Goal: Task Accomplishment & Management: Manage account settings

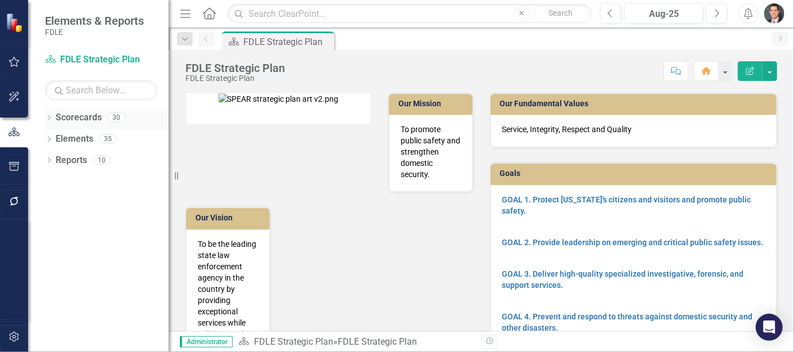
click at [48, 121] on icon "Dropdown" at bounding box center [49, 119] width 8 height 6
click at [52, 141] on icon "Dropdown" at bounding box center [55, 138] width 8 height 7
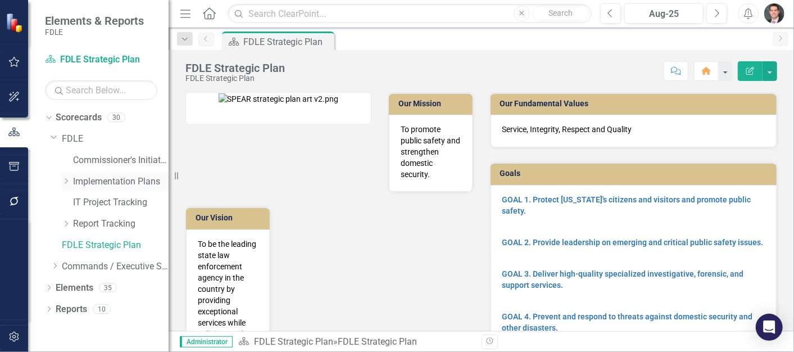
click at [63, 181] on icon "Dropdown" at bounding box center [66, 181] width 8 height 7
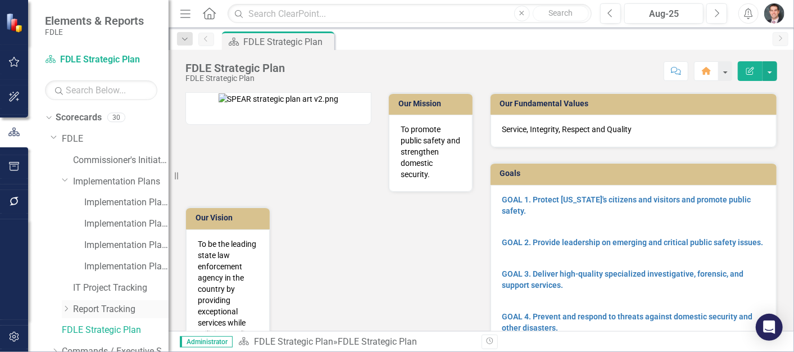
click at [64, 307] on icon "Dropdown" at bounding box center [66, 308] width 8 height 7
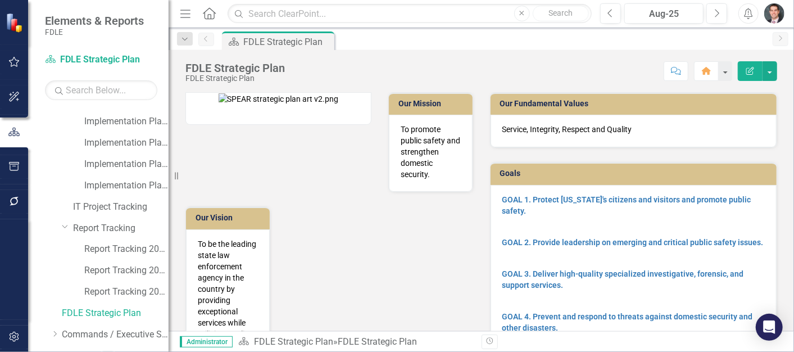
scroll to position [83, 0]
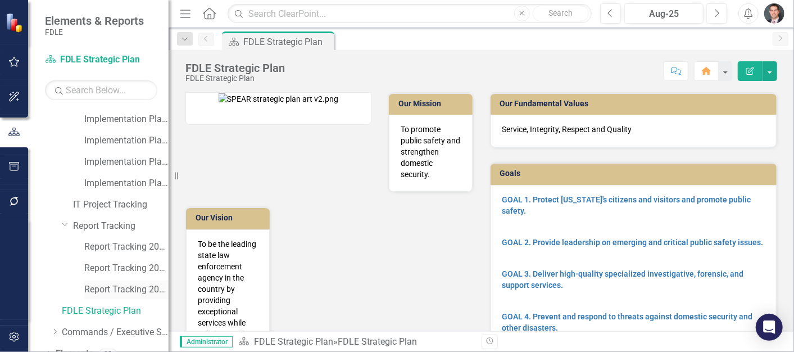
click at [113, 287] on link "Report Tracking 2025" at bounding box center [126, 289] width 84 height 13
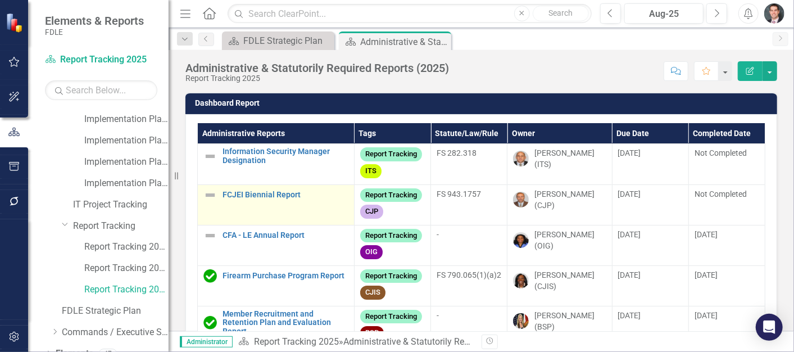
click at [209, 193] on img at bounding box center [209, 194] width 13 height 13
click at [210, 193] on img at bounding box center [209, 194] width 13 height 13
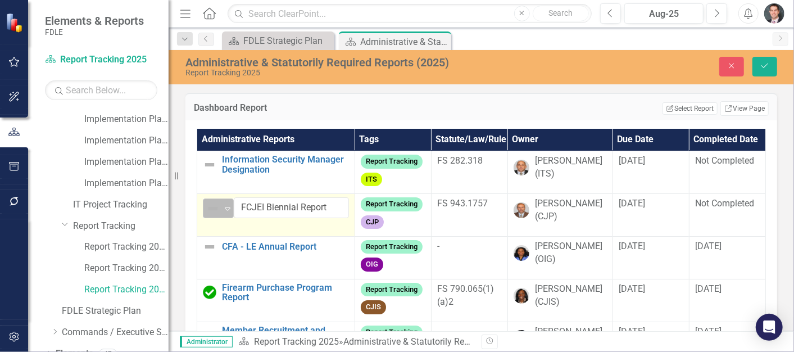
click at [211, 205] on img at bounding box center [212, 208] width 13 height 13
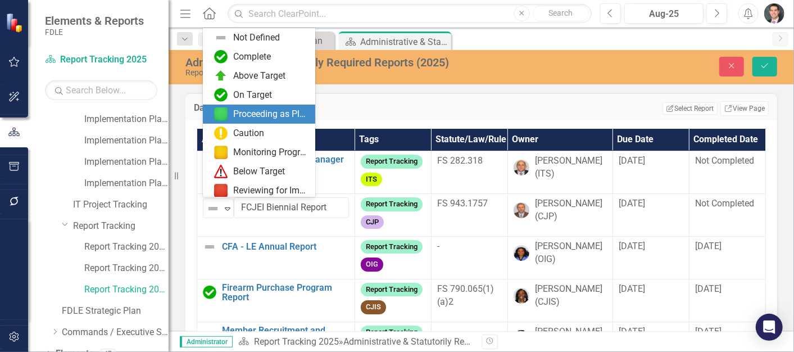
scroll to position [83, 0]
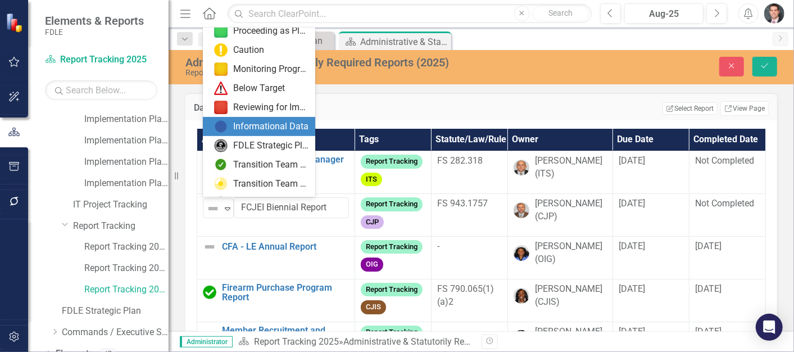
click at [255, 122] on div "Informational Data" at bounding box center [270, 126] width 75 height 13
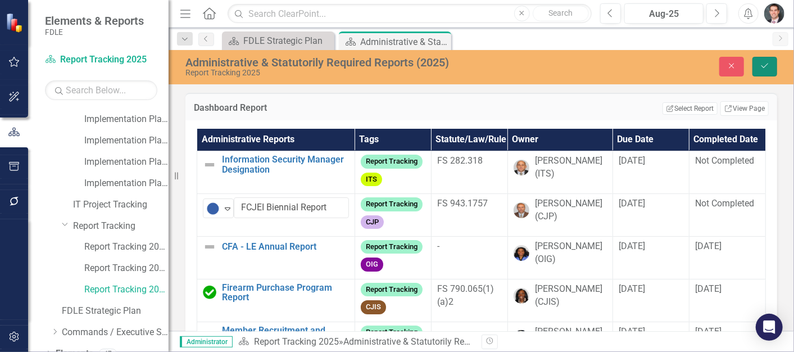
click at [762, 65] on icon "Save" at bounding box center [764, 66] width 10 height 8
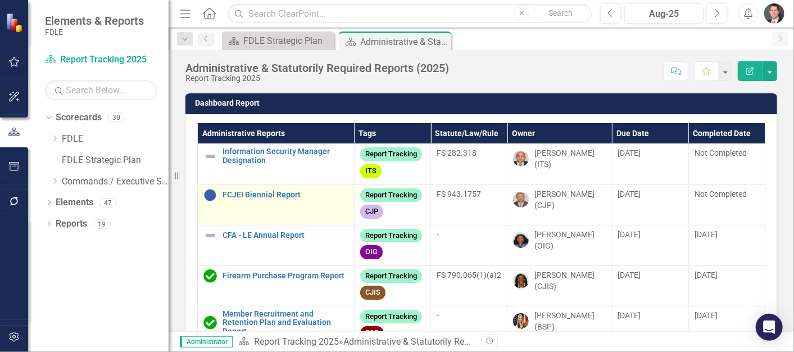
scroll to position [0, 0]
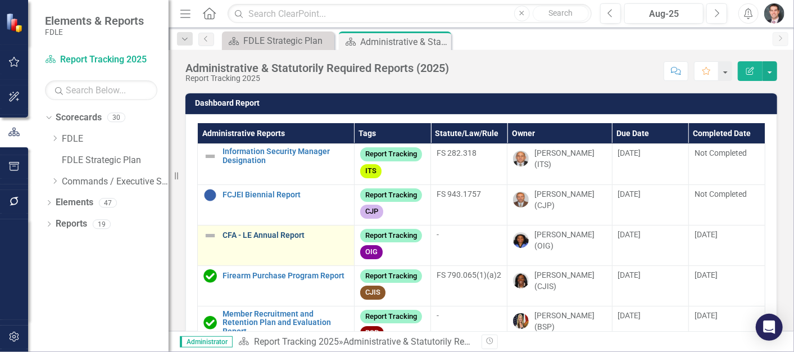
click at [254, 234] on link "CFA - LE Annual Report" at bounding box center [285, 235] width 126 height 8
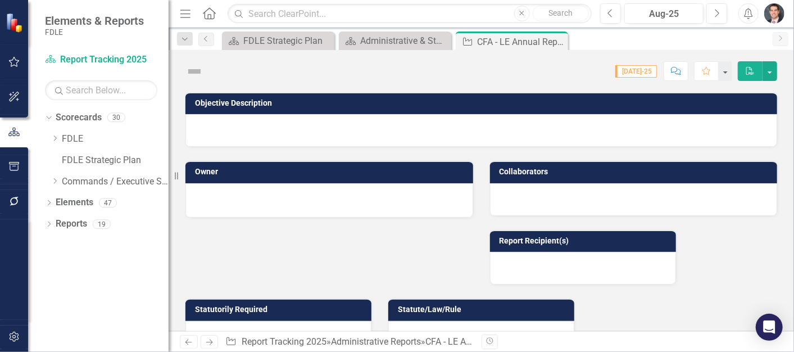
checkbox input "true"
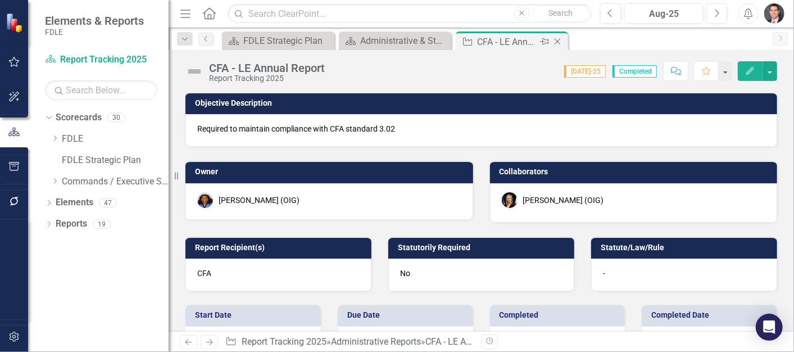
click at [558, 43] on icon at bounding box center [557, 42] width 6 height 6
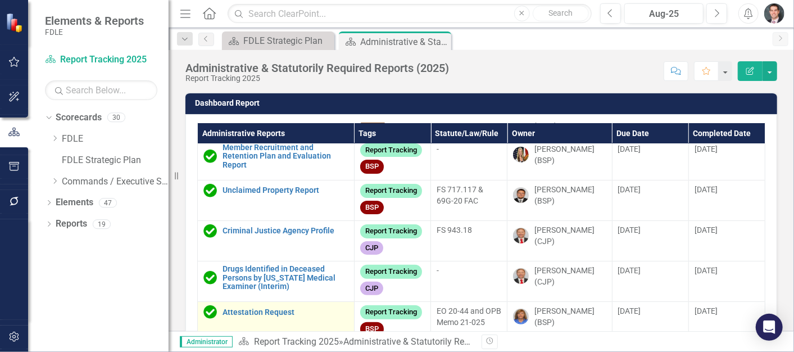
scroll to position [333, 0]
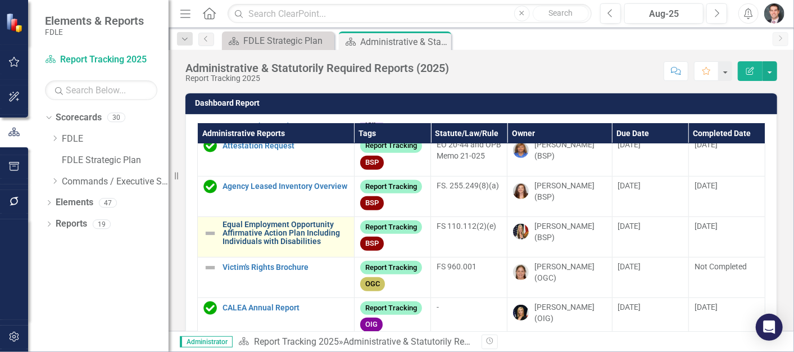
click at [237, 228] on link "Equal Employment Opportunity Affirmative Action Plan Including Individuals with…" at bounding box center [285, 233] width 126 height 26
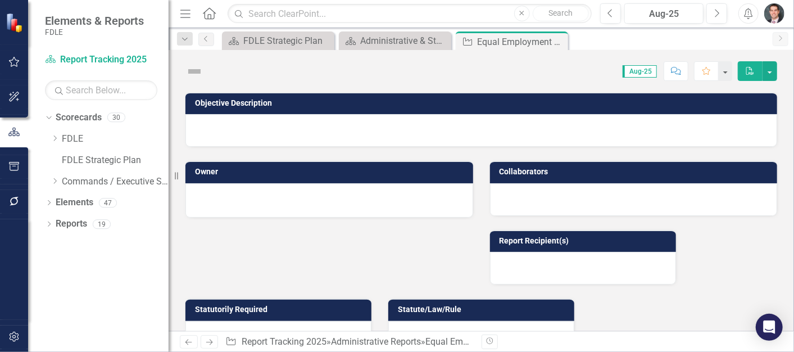
checkbox input "true"
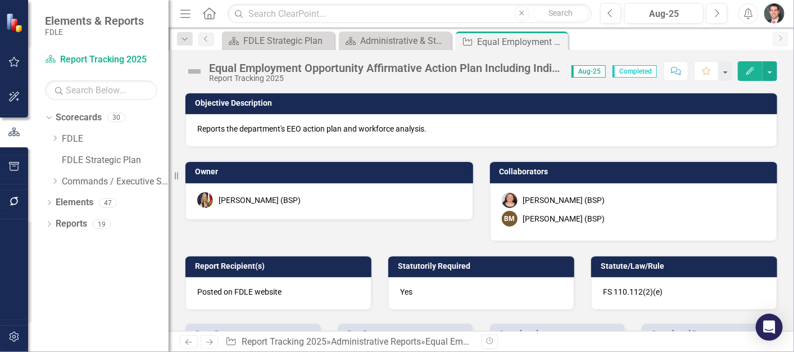
click at [198, 73] on img at bounding box center [194, 71] width 18 height 18
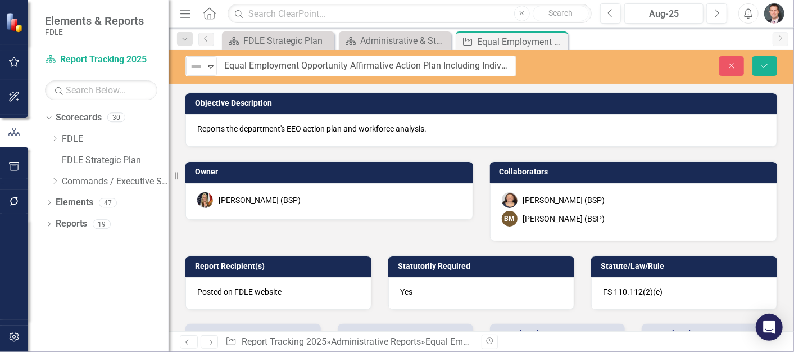
click at [198, 73] on div "Not Defined" at bounding box center [196, 66] width 17 height 16
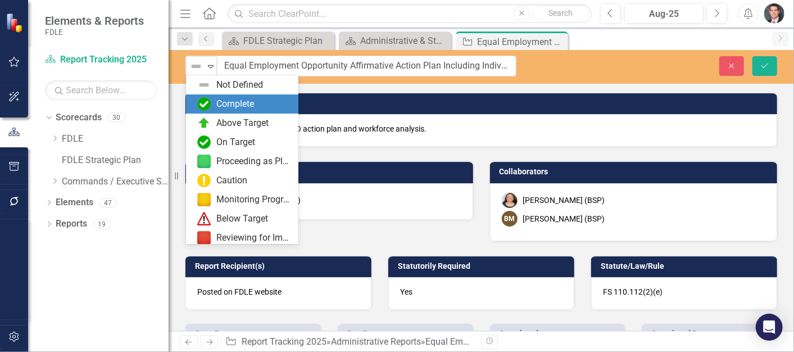
click at [216, 98] on div "Complete" at bounding box center [235, 104] width 38 height 13
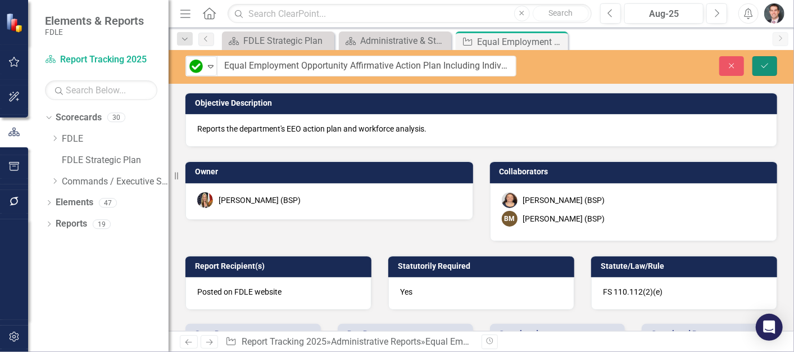
click at [768, 65] on icon "Save" at bounding box center [764, 66] width 10 height 8
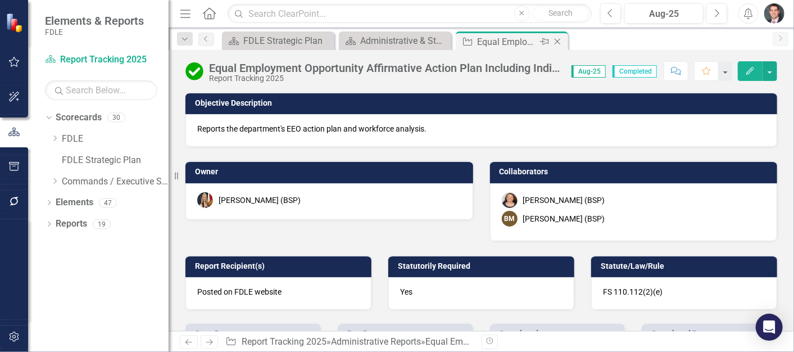
click at [557, 42] on icon at bounding box center [557, 42] width 6 height 6
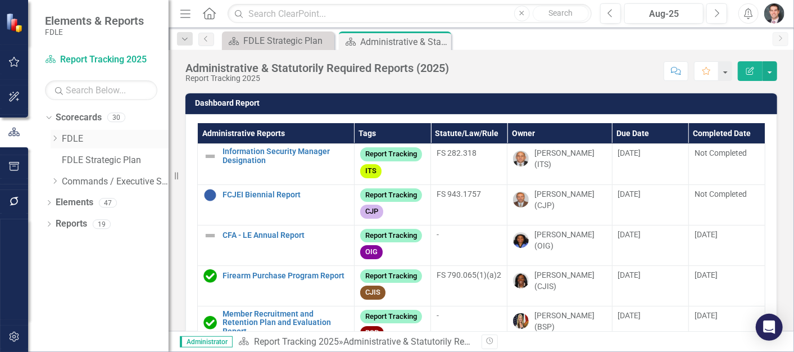
click at [55, 138] on icon "Dropdown" at bounding box center [55, 138] width 8 height 7
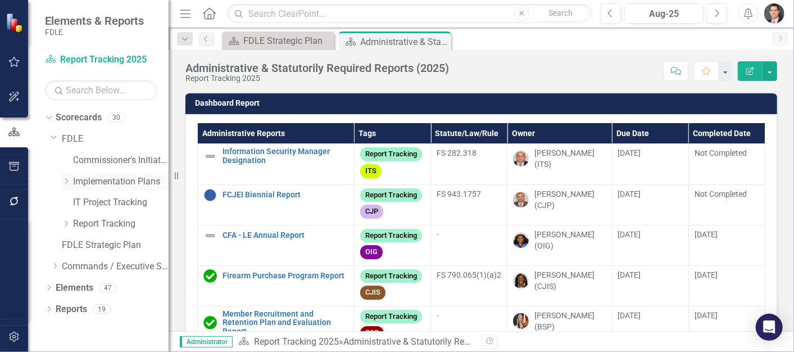
click at [63, 179] on icon "Dropdown" at bounding box center [66, 181] width 8 height 7
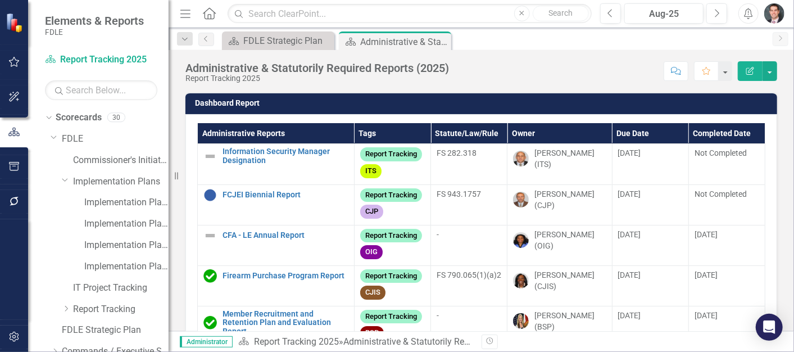
scroll to position [53, 0]
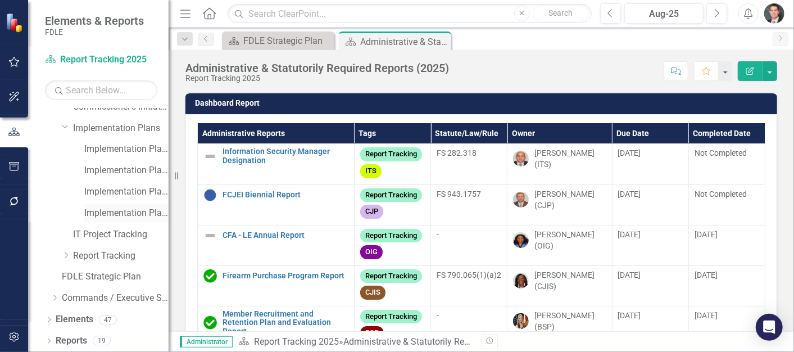
click at [102, 213] on link "Implementation Plan FY25/26" at bounding box center [126, 213] width 84 height 13
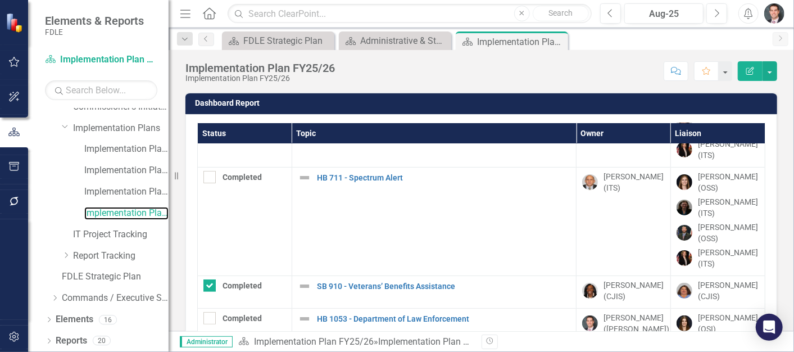
scroll to position [166, 0]
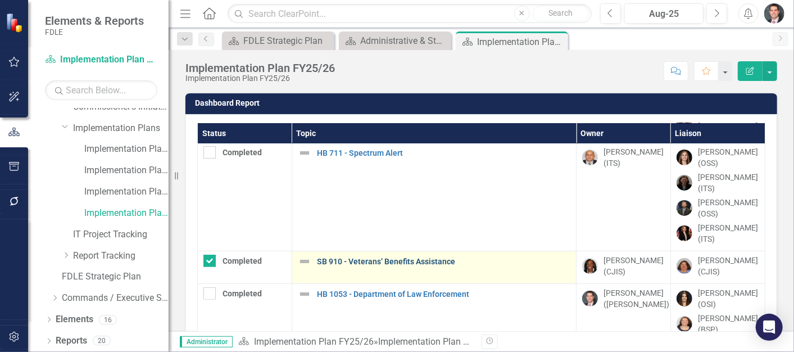
click at [354, 261] on link "SB 910 - Veterans’ Benefits Assistance" at bounding box center [443, 261] width 253 height 8
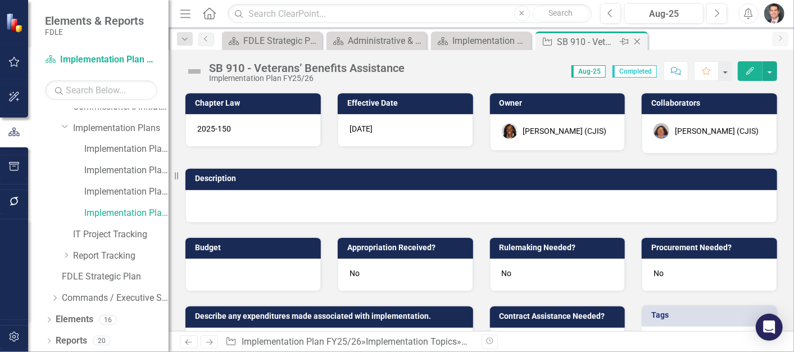
click at [639, 37] on icon "Close" at bounding box center [636, 41] width 11 height 9
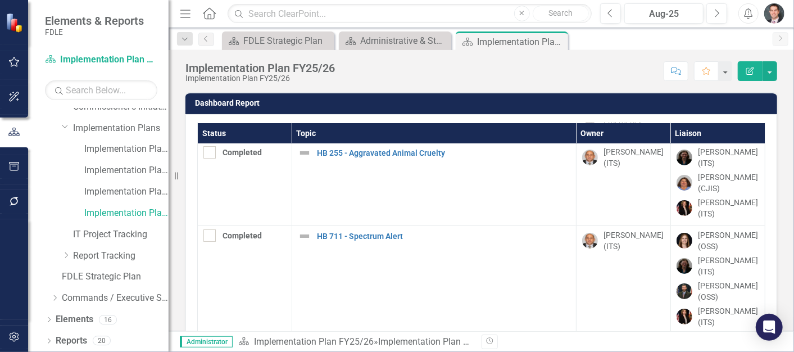
scroll to position [166, 0]
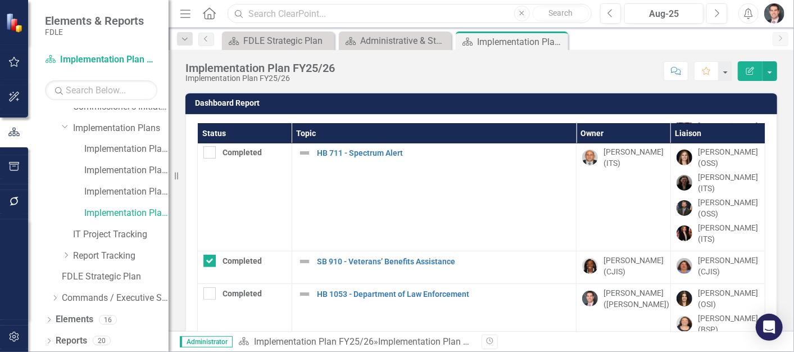
click at [280, 14] on input "text" at bounding box center [410, 14] width 364 height 20
drag, startPoint x: 313, startPoint y: 14, endPoint x: 244, endPoint y: 10, distance: 69.8
click at [244, 10] on div "Search service Close Search" at bounding box center [407, 14] width 364 height 20
type input "turn"
